Goal: Navigation & Orientation: Find specific page/section

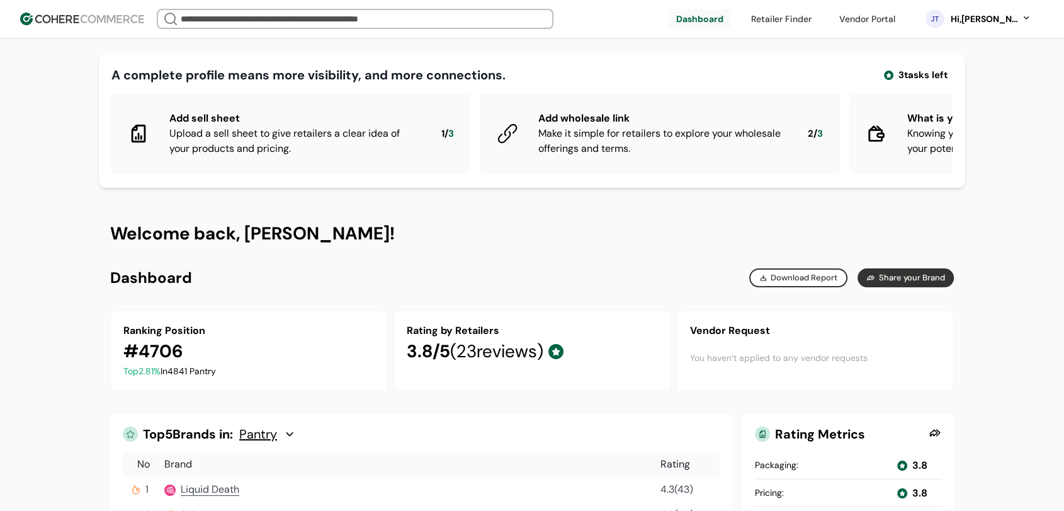
click at [892, 26] on link at bounding box center [867, 18] width 71 height 19
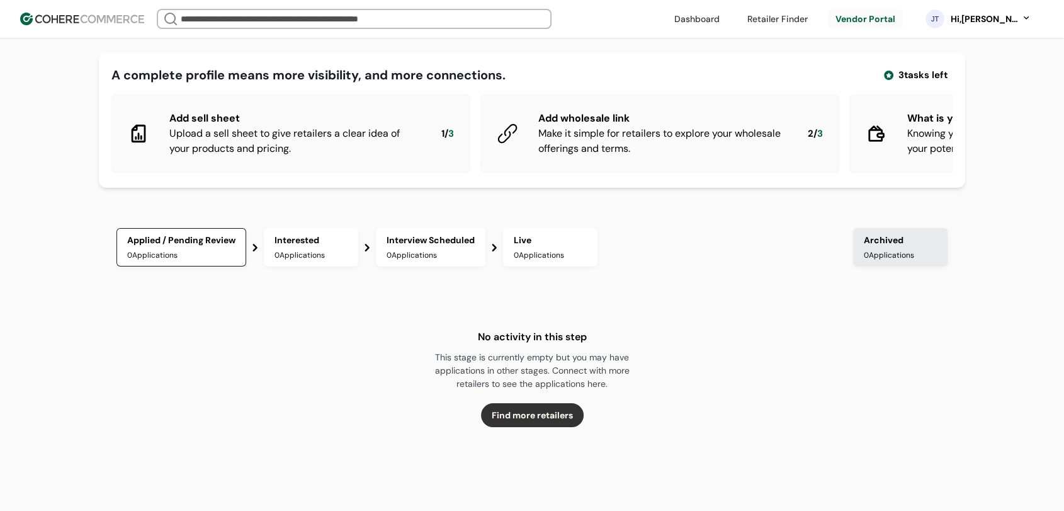
drag, startPoint x: 26, startPoint y: 543, endPoint x: 0, endPoint y: 504, distance: 46.6
click at [1056, 428] on div "A complete profile means more visibility, and more connections. 3 tasks left Ad…" at bounding box center [532, 356] width 1064 height 713
click at [428, 309] on div "Applied / Pending Review 0 Applications Interested 0 Applications Interview Sch…" at bounding box center [532, 324] width 844 height 205
click at [433, 305] on div "Applied / Pending Review 0 Applications Interested 0 Applications Interview Sch…" at bounding box center [532, 324] width 844 height 205
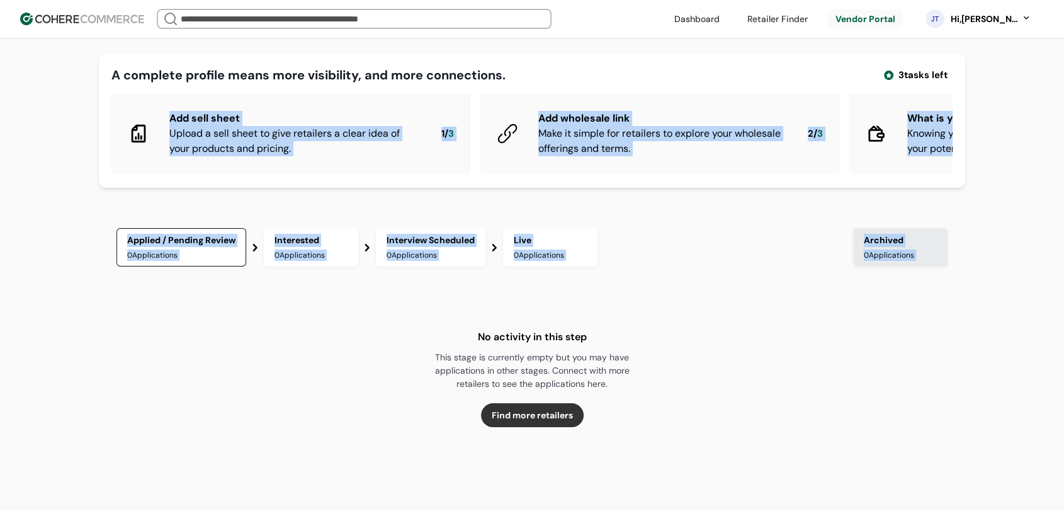
drag, startPoint x: 484, startPoint y: 349, endPoint x: 0, endPoint y: 161, distance: 518.9
click at [0, 161] on div "A complete profile means more visibility, and more connections. 3 tasks left Ad…" at bounding box center [532, 356] width 1064 height 713
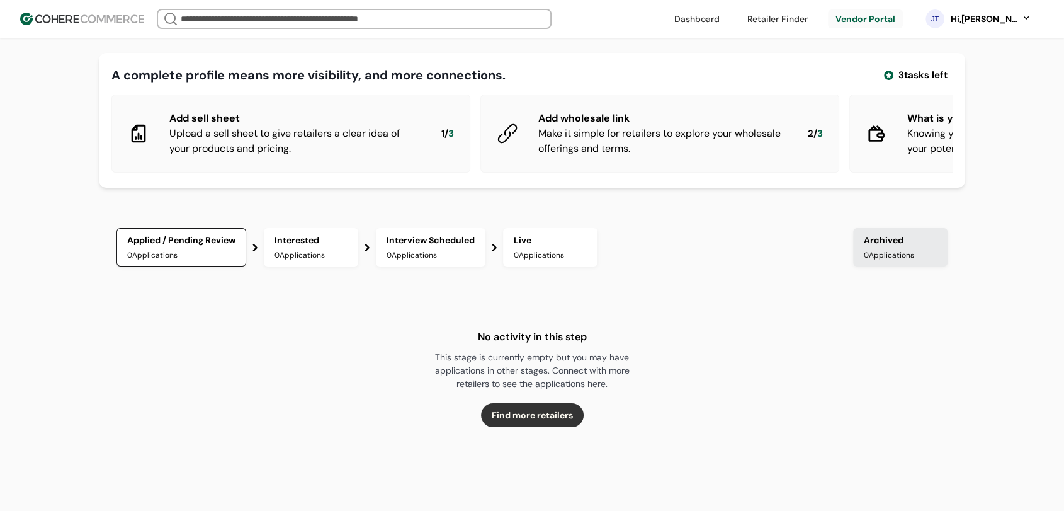
click at [720, 390] on div "No activity in this step This stage is currently empty but you may have applica…" at bounding box center [532, 378] width 844 height 98
drag, startPoint x: 478, startPoint y: 343, endPoint x: 677, endPoint y: 349, distance: 199.0
click at [677, 349] on div "No activity in this step This stage is currently empty but you may have applica…" at bounding box center [532, 378] width 844 height 98
click at [677, 351] on div "No activity in this step This stage is currently empty but you may have applica…" at bounding box center [532, 378] width 844 height 98
click at [599, 365] on div "This stage is currently empty but you may have applications in other stages. Co…" at bounding box center [532, 371] width 220 height 40
